Goal: Subscribe to service/newsletter

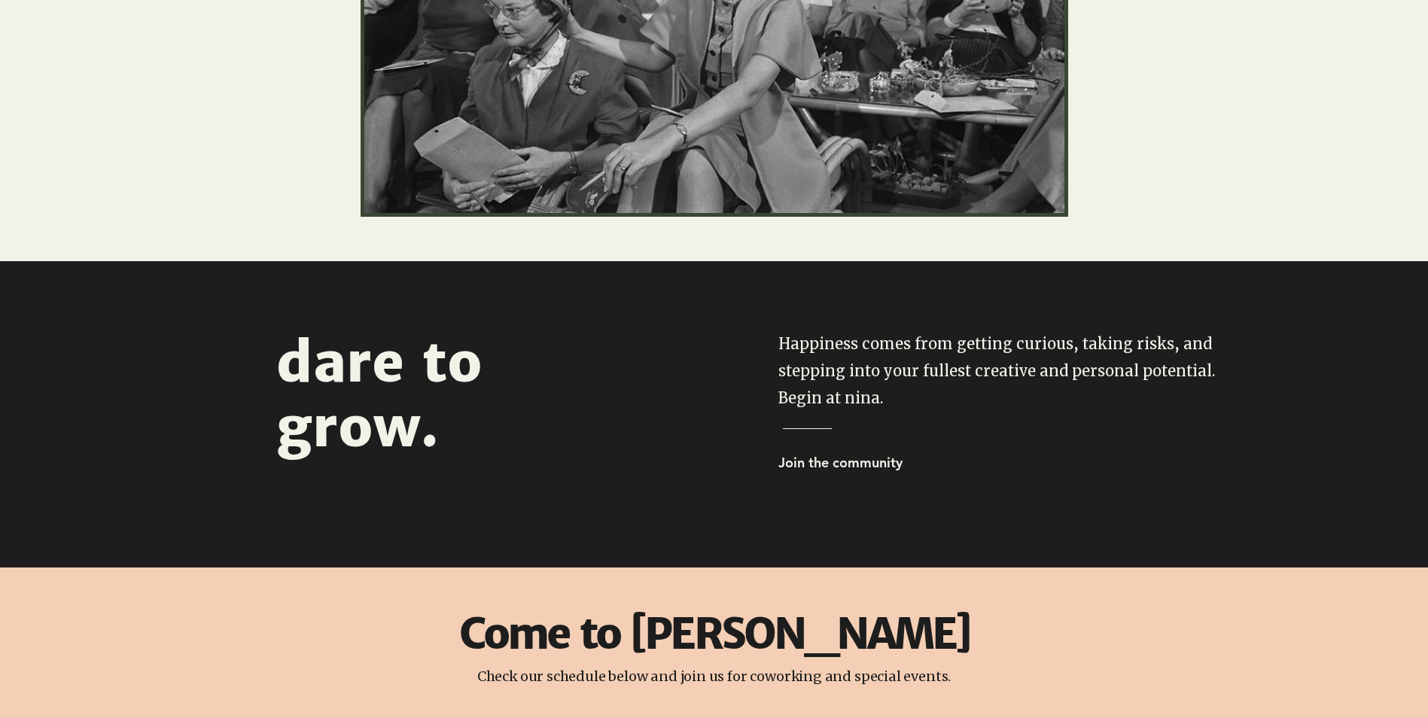
scroll to position [527, 0]
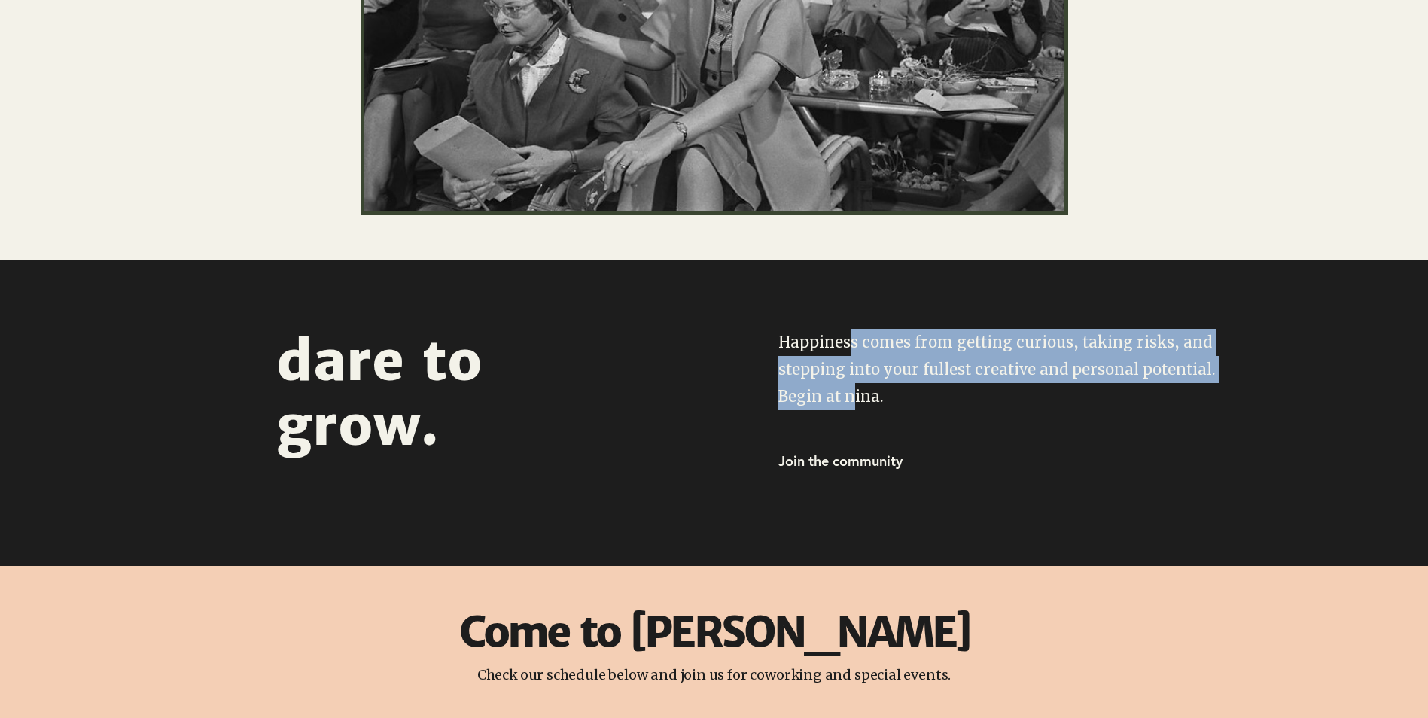
drag, startPoint x: 850, startPoint y: 339, endPoint x: 848, endPoint y: 403, distance: 64.0
click at [848, 403] on span "Happiness comes from getting curious, taking risks, and stepping into your full…" at bounding box center [996, 369] width 437 height 73
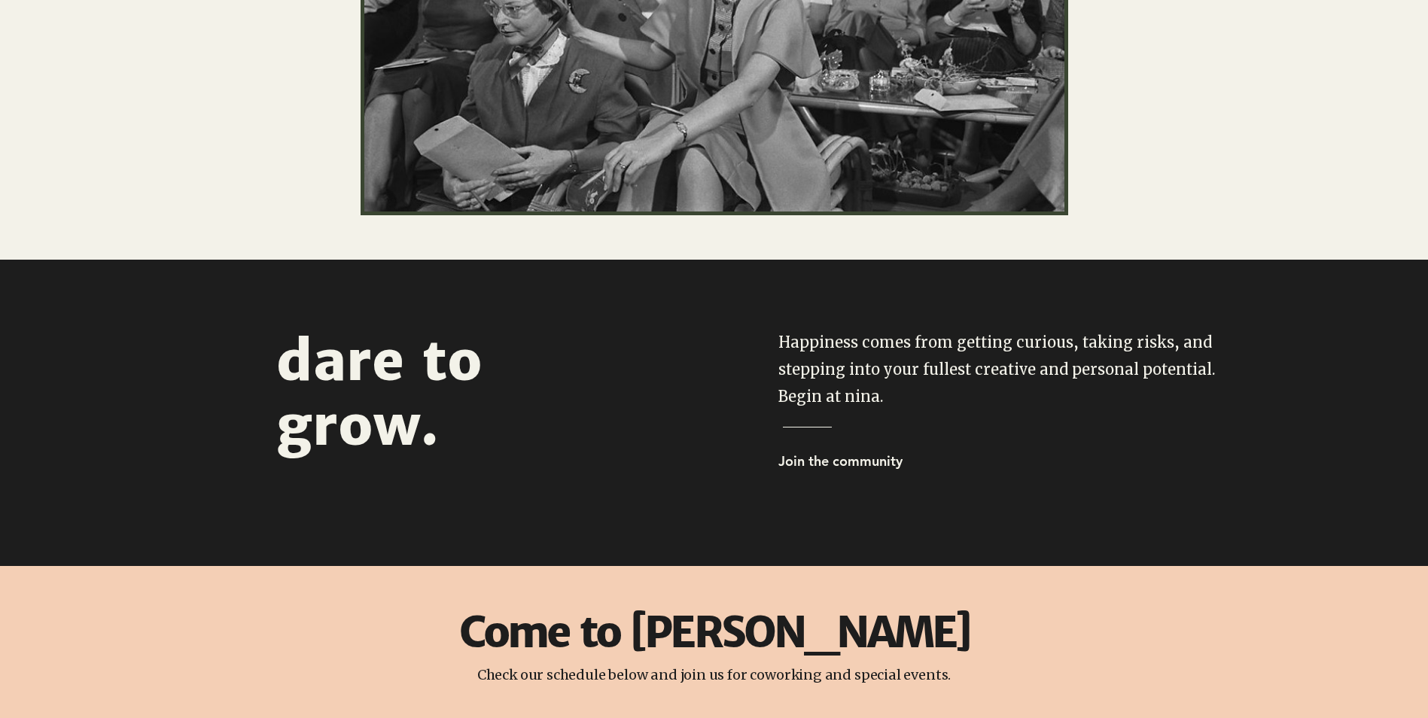
drag, startPoint x: 848, startPoint y: 403, endPoint x: 756, endPoint y: 415, distance: 93.3
click at [756, 415] on div at bounding box center [999, 404] width 856 height 288
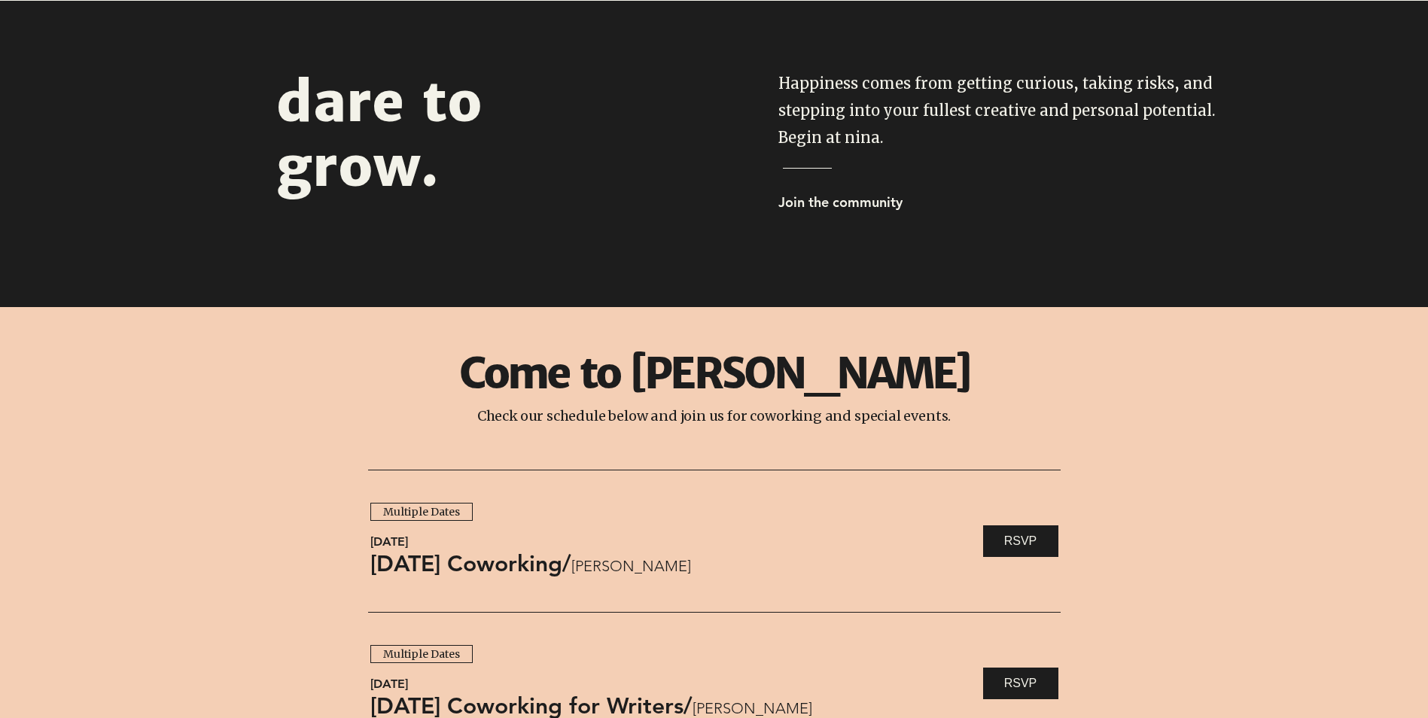
scroll to position [828, 0]
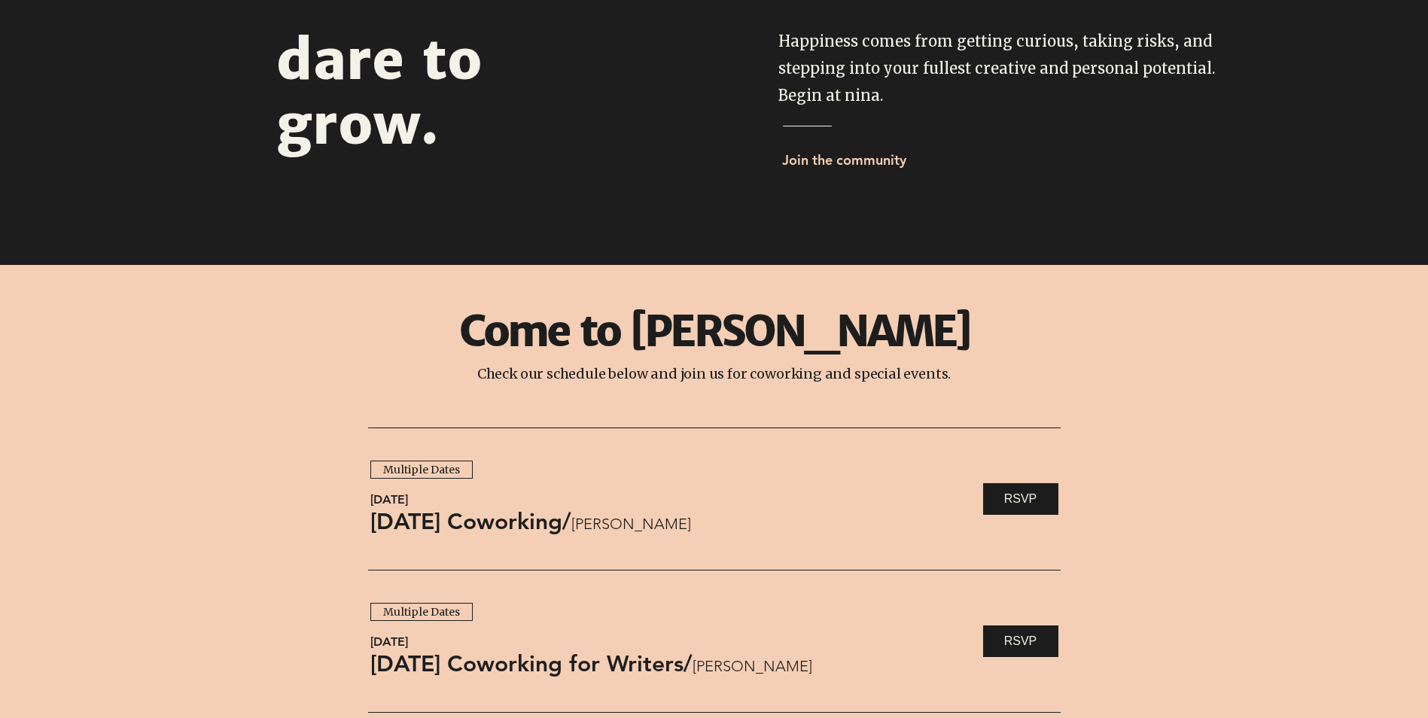
click at [835, 159] on span "Join the community" at bounding box center [844, 159] width 124 height 17
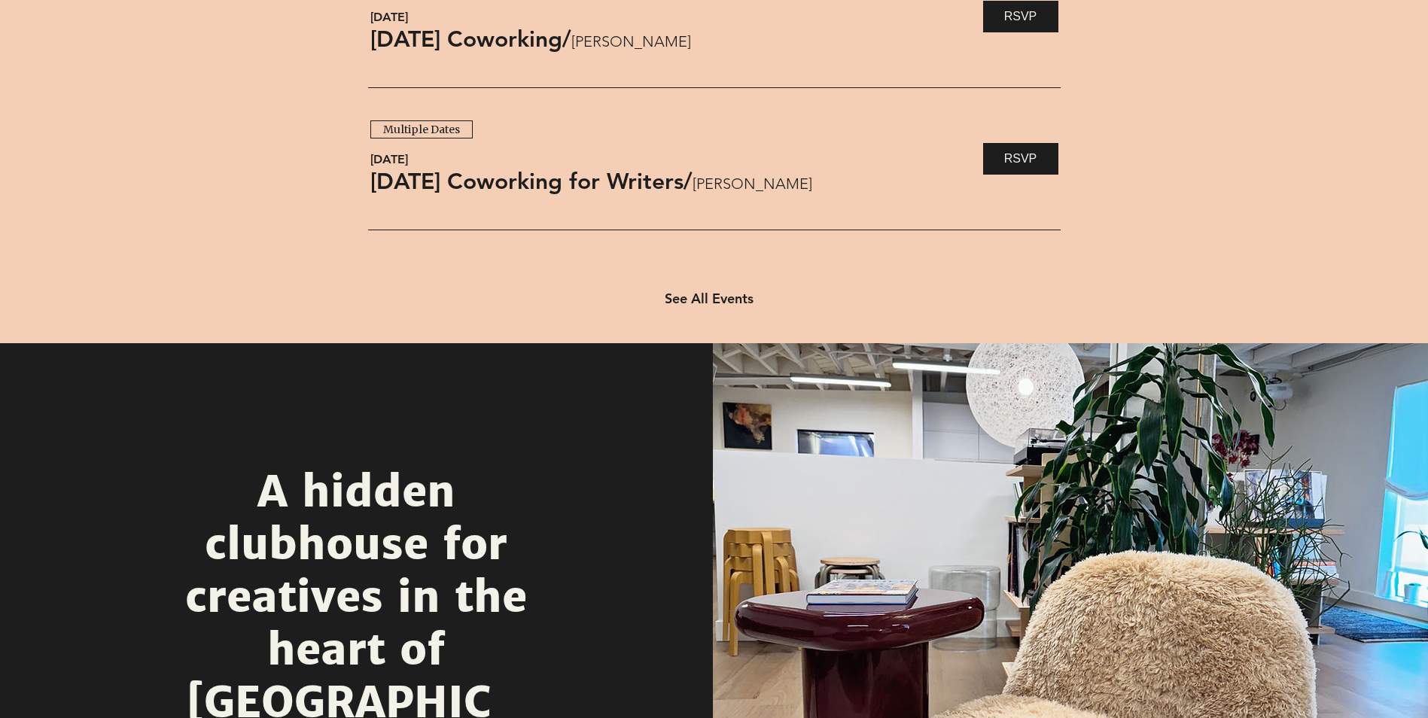
scroll to position [1279, 0]
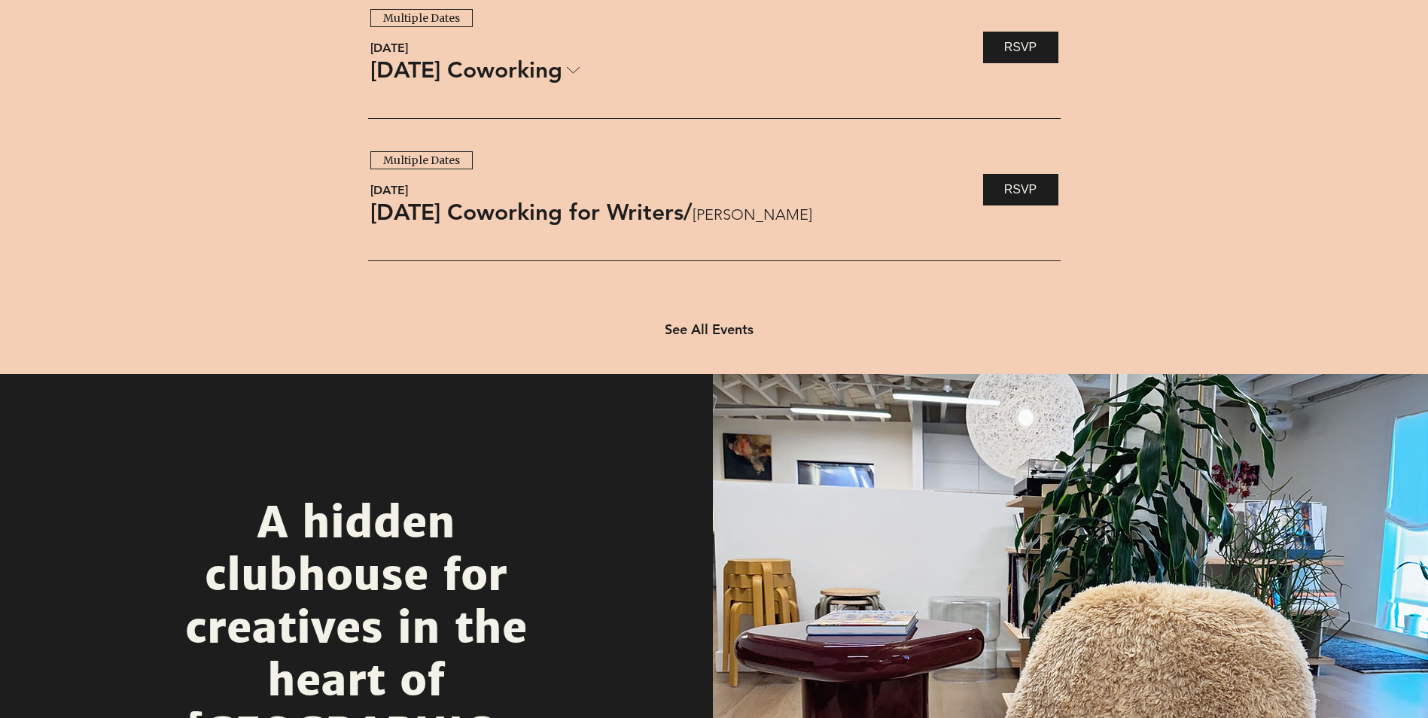
click at [567, 75] on link "[DATE] Coworking" at bounding box center [475, 70] width 210 height 32
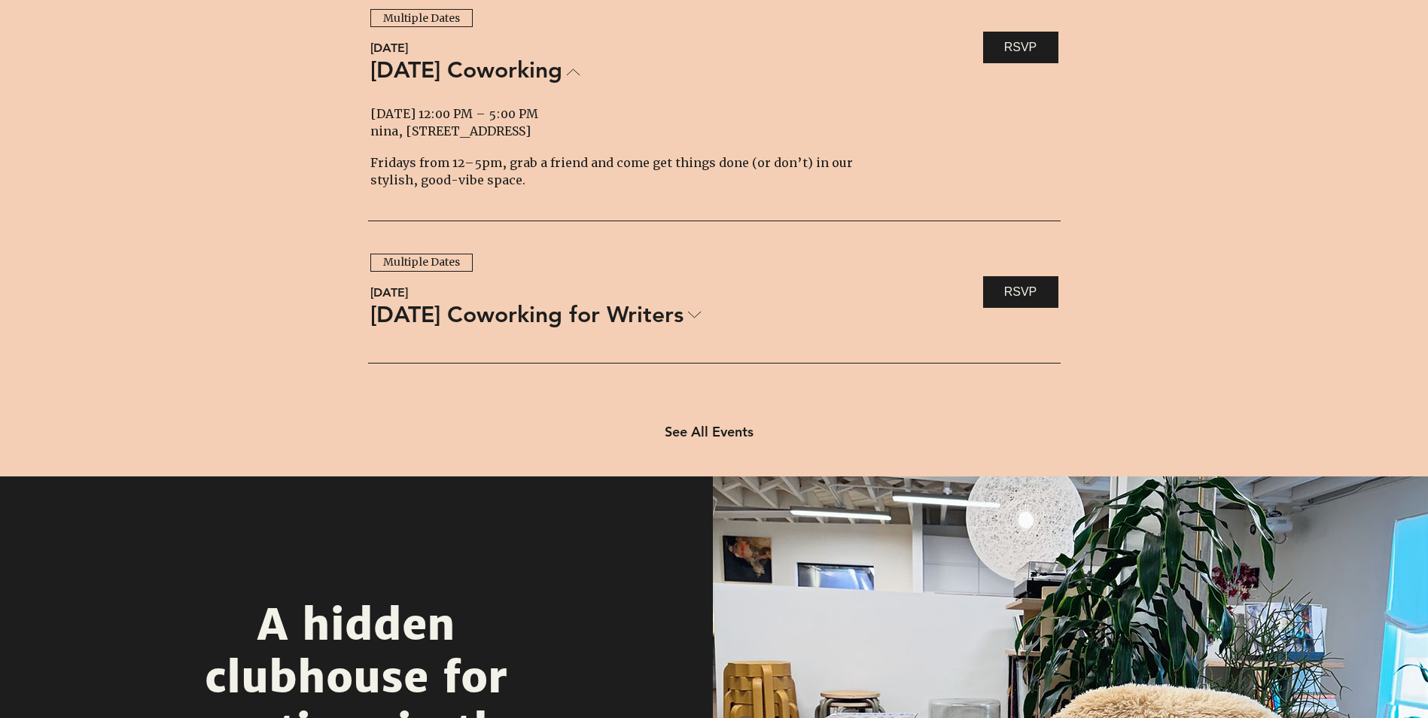
click at [701, 312] on icon at bounding box center [695, 315] width 14 height 8
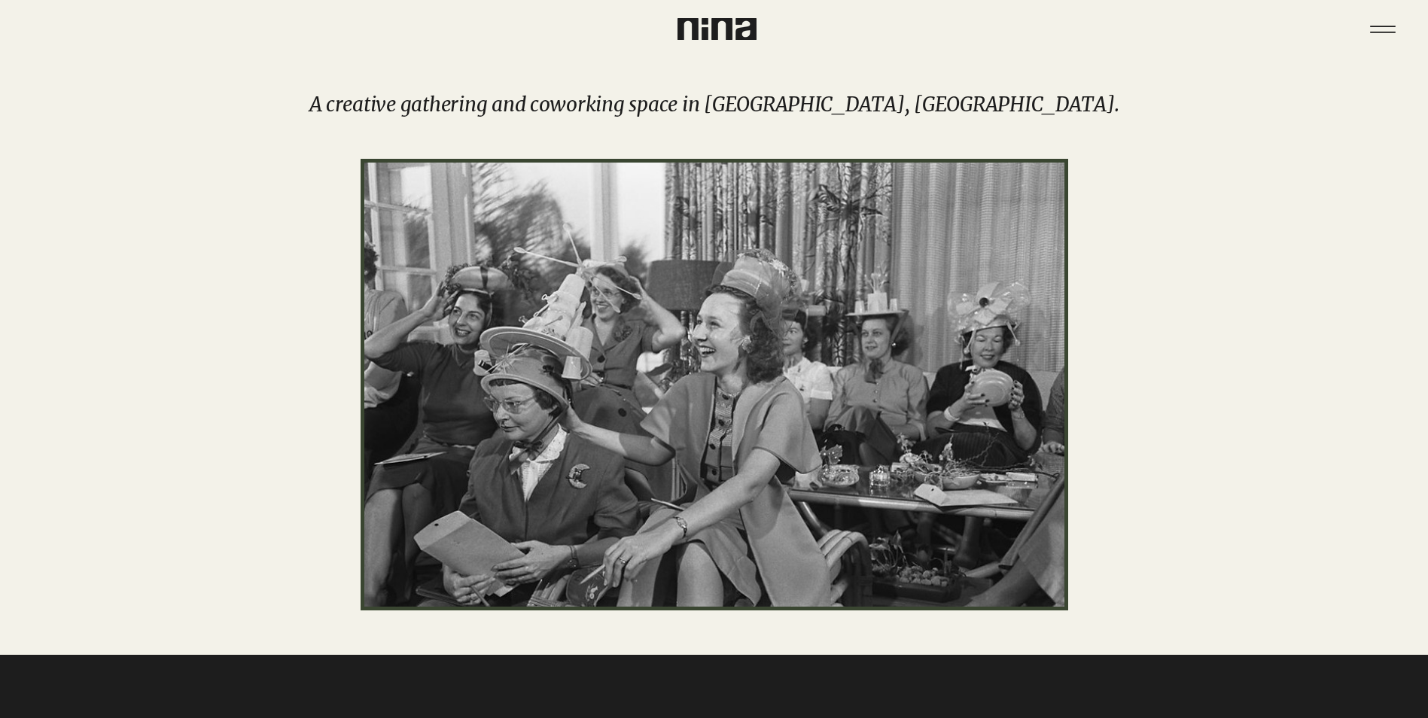
scroll to position [0, 0]
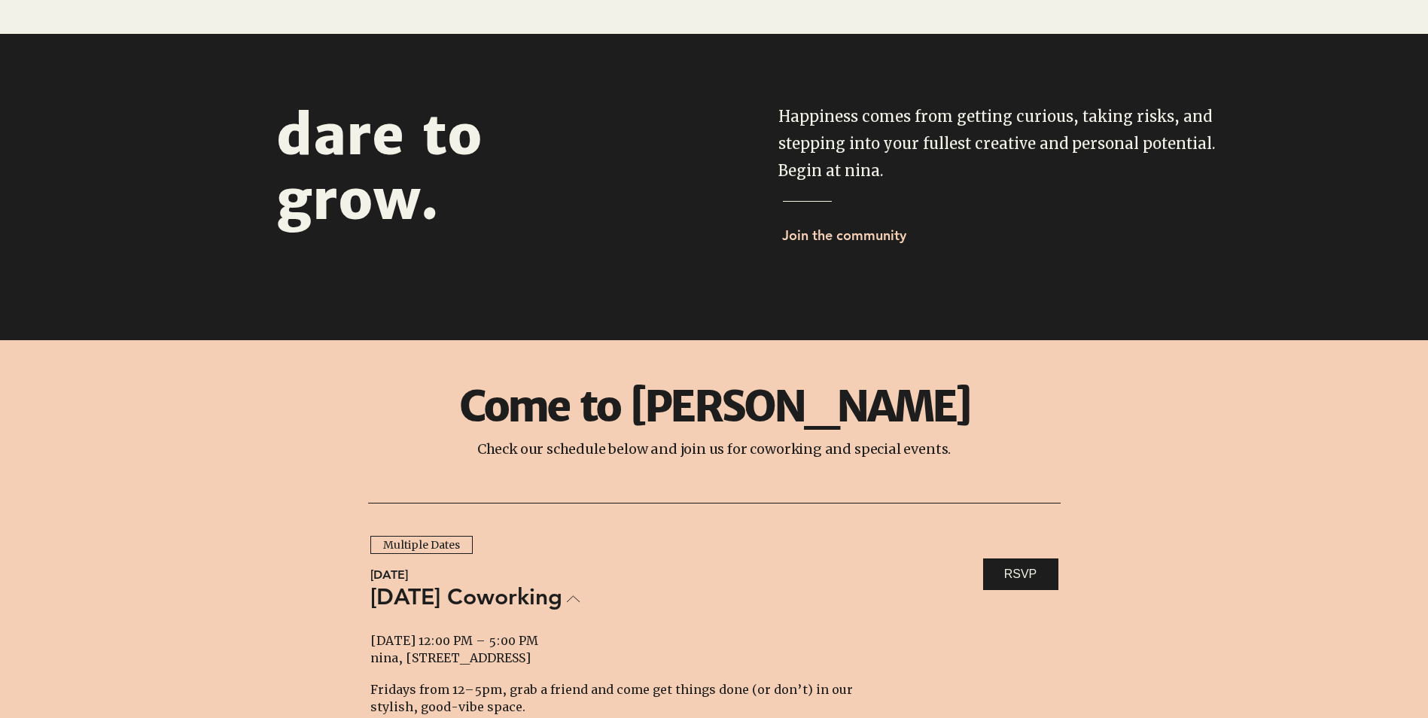
click at [871, 239] on span "Join the community" at bounding box center [844, 235] width 124 height 17
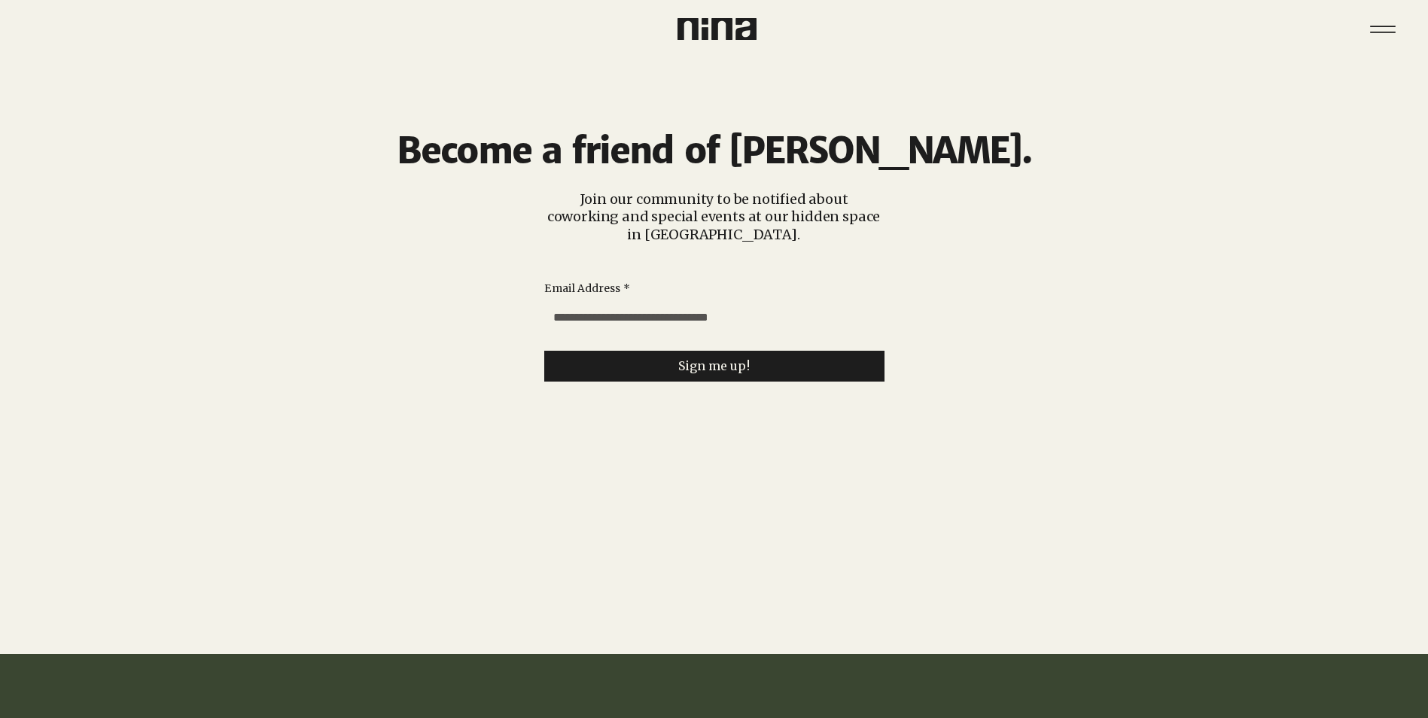
click at [672, 326] on input "Email Address *" at bounding box center [709, 318] width 331 height 30
type input "**********"
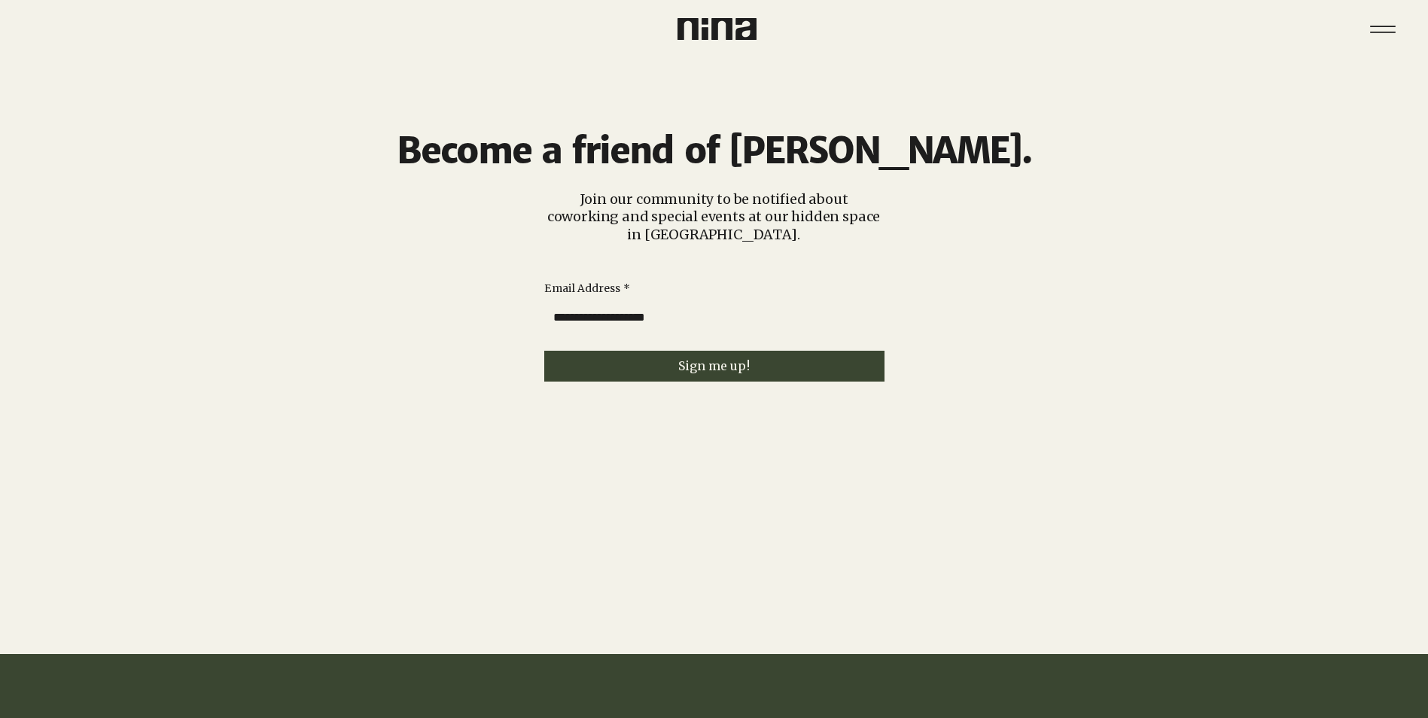
click at [713, 370] on span "Sign me up!" at bounding box center [714, 366] width 72 height 14
